Goal: Task Accomplishment & Management: Complete application form

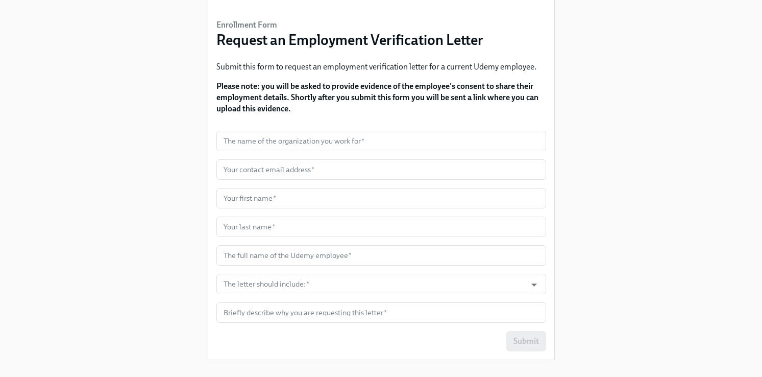
scroll to position [81, 0]
